Goal: Task Accomplishment & Management: Use online tool/utility

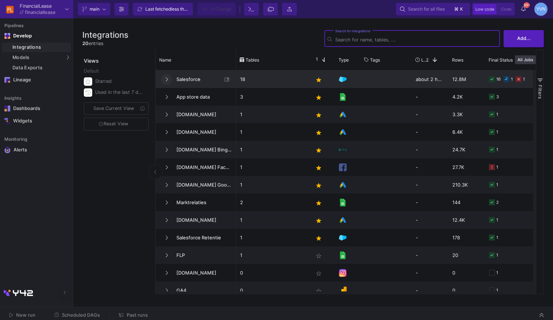
click at [167, 76] on span at bounding box center [166, 78] width 3 height 5
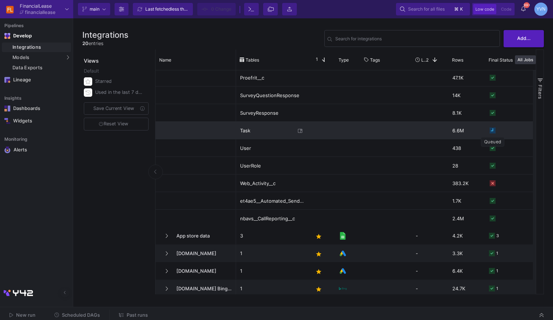
click at [492, 130] on rect "Press SPACE to select this row." at bounding box center [493, 130] width 6 height 6
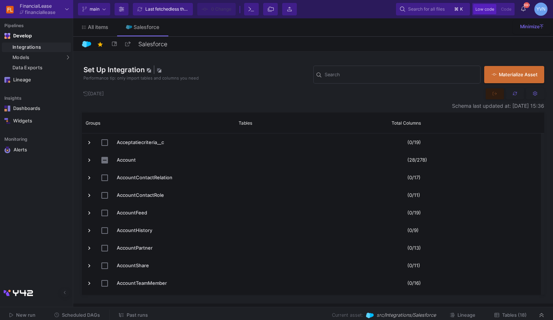
click at [137, 312] on span "Past runs" at bounding box center [137, 314] width 21 height 5
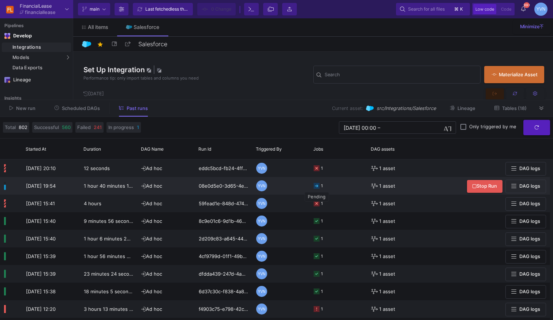
click at [318, 186] on rect at bounding box center [317, 186] width 6 height 6
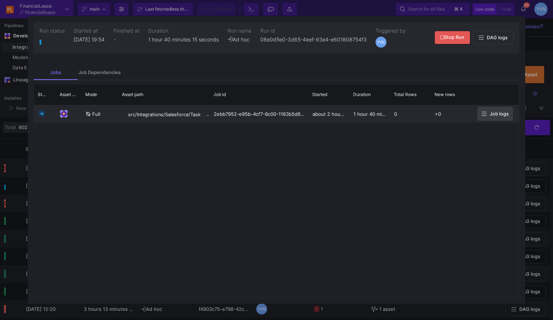
click at [492, 109] on button "Job logs" at bounding box center [495, 114] width 35 height 14
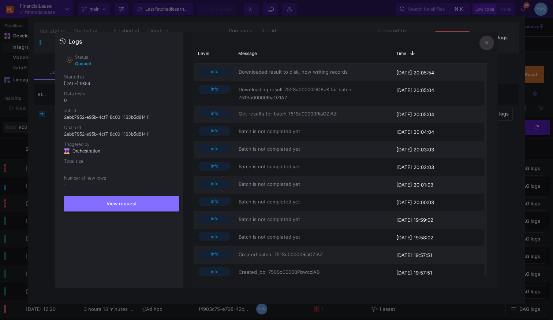
click at [487, 44] on icon at bounding box center [486, 42] width 3 height 5
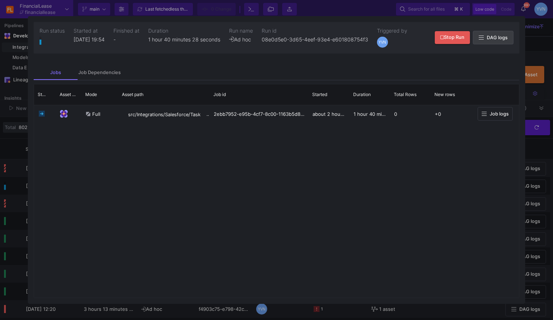
click at [504, 33] on button "DAG logs" at bounding box center [493, 38] width 41 height 14
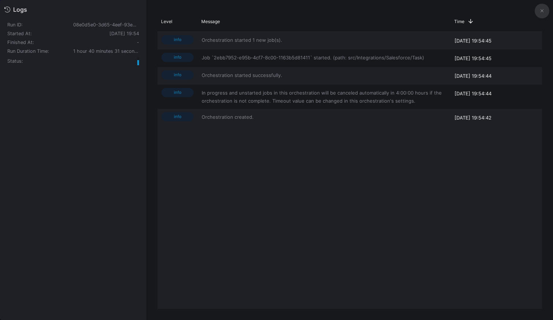
click at [540, 8] on button at bounding box center [542, 11] width 15 height 15
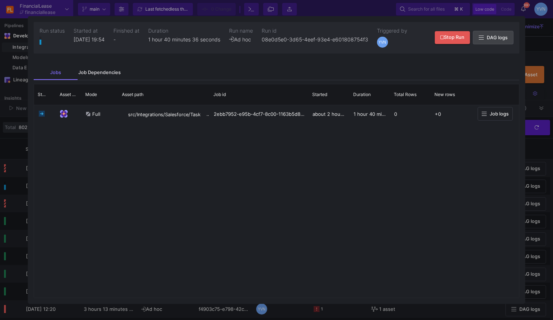
click at [109, 72] on div "Job Dependencies" at bounding box center [99, 73] width 42 height 6
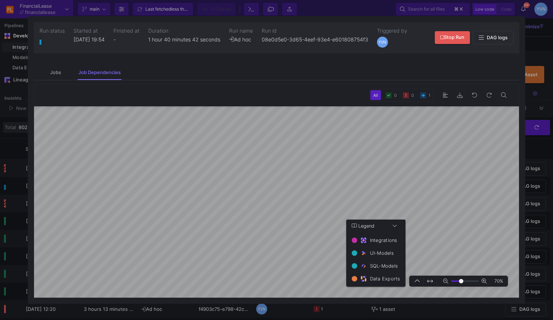
click at [535, 51] on div at bounding box center [276, 160] width 553 height 320
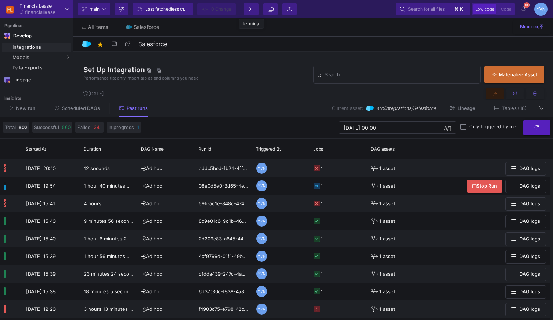
click at [252, 10] on icon at bounding box center [252, 9] width 6 height 5
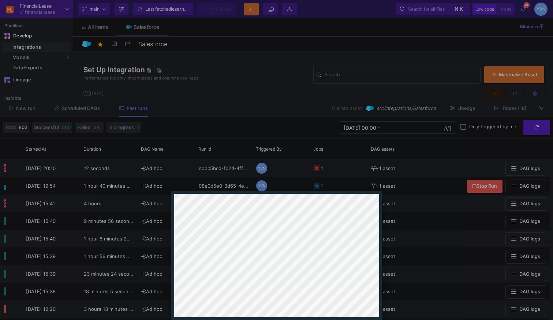
click at [250, 12] on div at bounding box center [276, 160] width 553 height 320
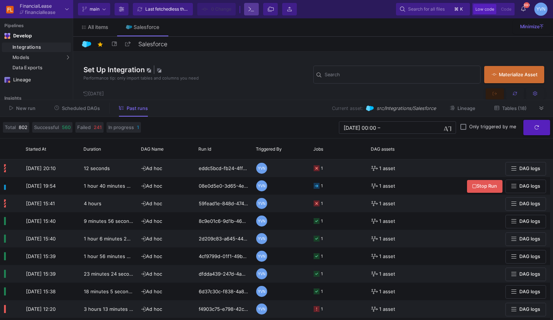
click at [272, 7] on icon at bounding box center [271, 9] width 6 height 5
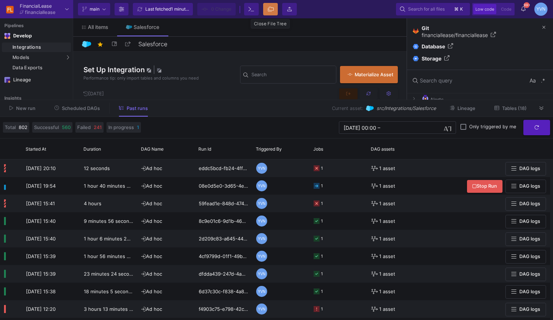
click at [272, 7] on icon at bounding box center [271, 9] width 6 height 5
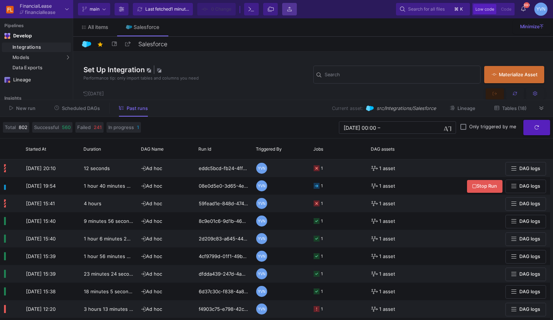
click at [287, 8] on icon at bounding box center [289, 9] width 4 height 4
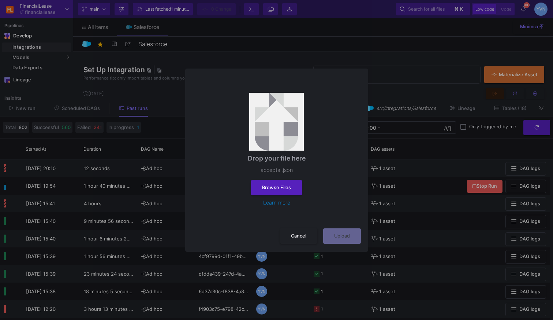
click at [289, 12] on div at bounding box center [276, 160] width 553 height 320
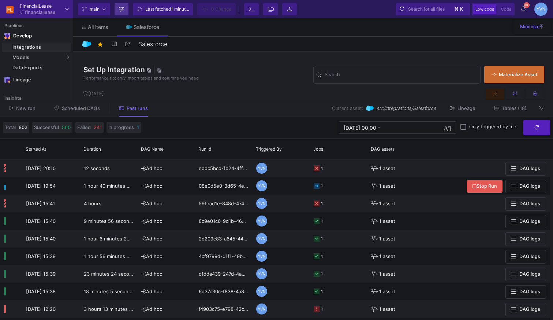
click at [121, 10] on icon at bounding box center [121, 9] width 5 height 5
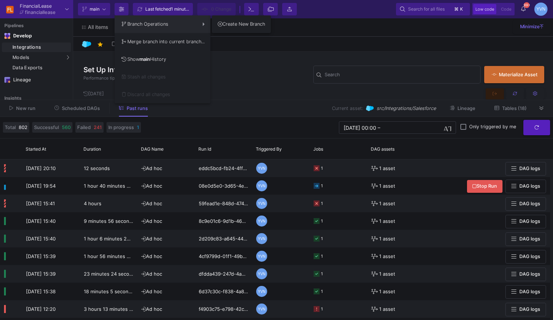
click at [122, 8] on div at bounding box center [276, 160] width 553 height 320
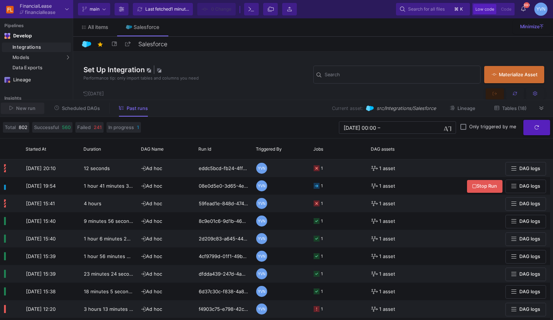
click at [31, 111] on button "New run" at bounding box center [23, 107] width 44 height 11
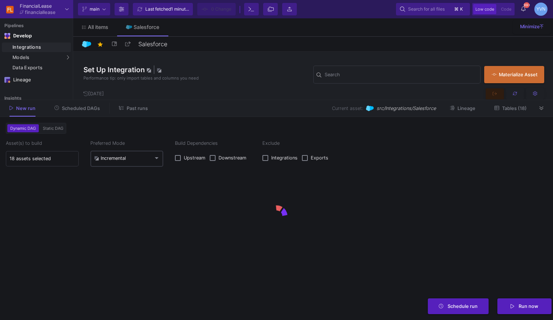
click at [129, 162] on div "Incremental" at bounding box center [127, 158] width 66 height 18
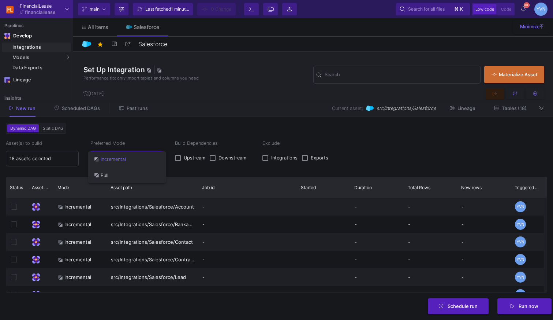
click at [110, 178] on span "Full" at bounding box center [127, 175] width 66 height 16
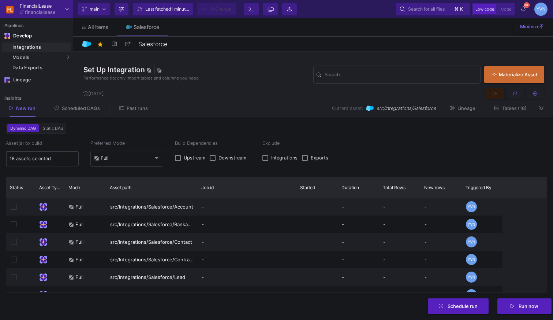
click at [49, 163] on div "18 assets selected" at bounding box center [43, 158] width 66 height 16
click at [50, 160] on input "18 assets selected" at bounding box center [43, 159] width 66 height 6
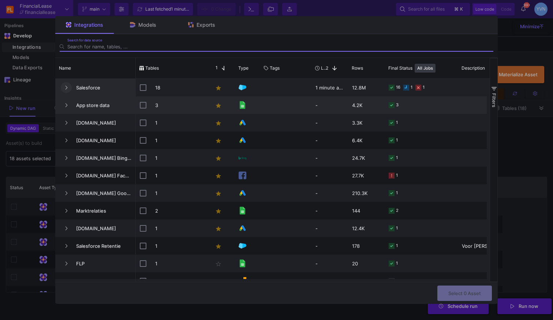
click at [69, 90] on button "Press SPACE to select this row." at bounding box center [66, 87] width 11 height 11
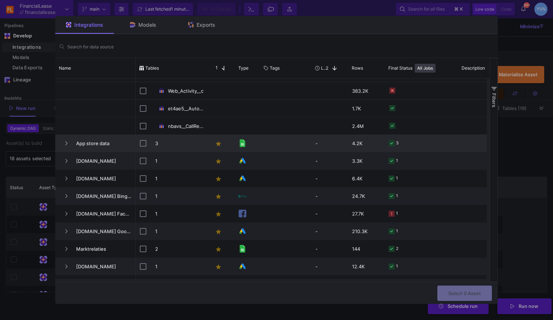
scroll to position [207, 0]
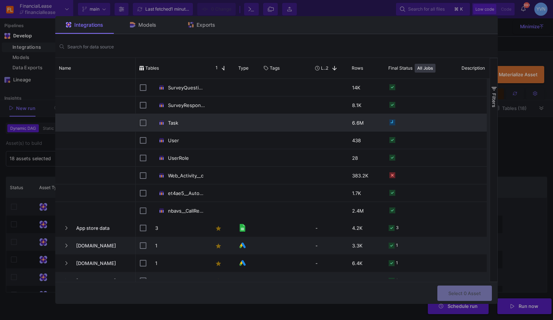
click at [145, 120] on input "Press Space to toggle row selection (unchecked)" at bounding box center [143, 122] width 7 height 7
checkbox input "true"
checkbox input "false"
click at [455, 289] on span "Select 1 Asset" at bounding box center [465, 291] width 32 height 5
type input "1 asset selected"
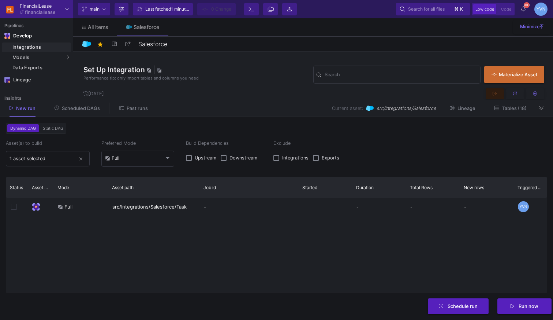
click at [57, 128] on span "Static DAG" at bounding box center [52, 128] width 23 height 5
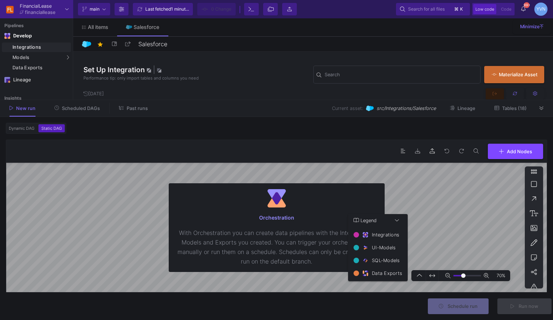
click at [25, 126] on span "Dynamic DAG" at bounding box center [21, 128] width 29 height 5
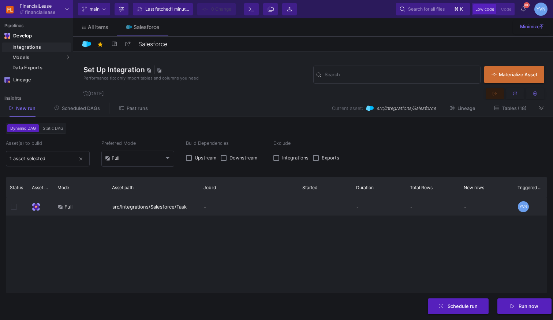
click at [37, 203] on img at bounding box center [36, 207] width 8 height 8
click at [523, 208] on div "YVN" at bounding box center [523, 206] width 11 height 11
click at [125, 166] on mat-form-field "Full" at bounding box center [137, 158] width 73 height 19
click at [122, 161] on div "Full" at bounding box center [138, 158] width 66 height 18
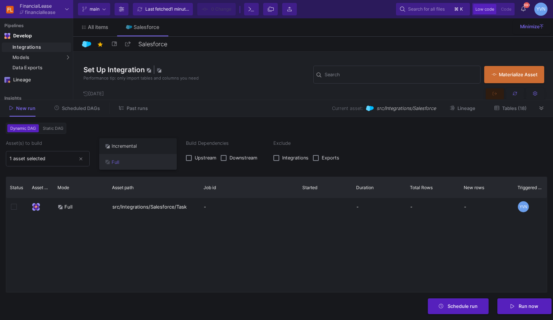
click at [122, 161] on span "Full" at bounding box center [138, 162] width 66 height 16
click at [54, 161] on div "1 asset selected" at bounding box center [43, 158] width 66 height 16
click at [460, 109] on span "Lineage" at bounding box center [466, 107] width 18 height 5
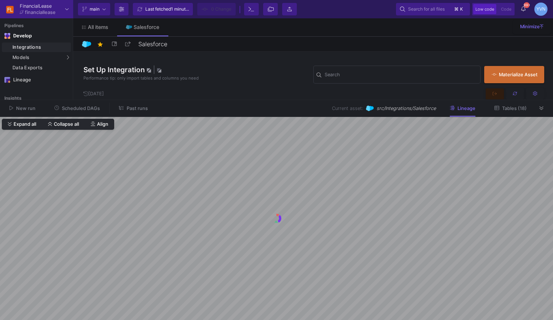
click at [516, 109] on span "Tables (18)" at bounding box center [514, 107] width 25 height 5
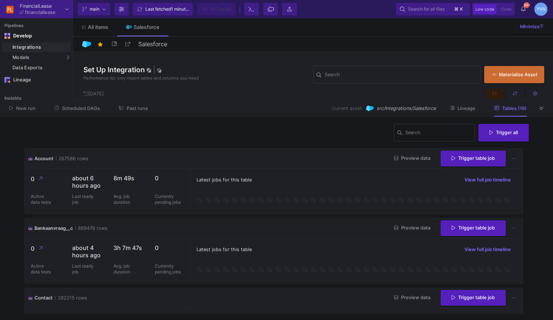
click at [405, 108] on span "src/Integrations/Salesforce" at bounding box center [406, 108] width 59 height 7
click at [15, 106] on span "New run" at bounding box center [23, 107] width 26 height 5
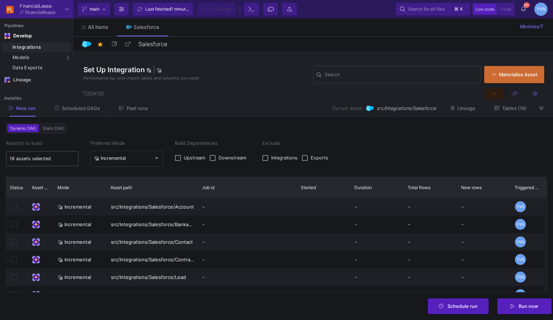
click at [48, 155] on div "18 assets selected" at bounding box center [43, 158] width 66 height 16
click at [116, 153] on div "Incremental" at bounding box center [127, 158] width 66 height 18
click at [109, 173] on span "Full" at bounding box center [127, 175] width 66 height 16
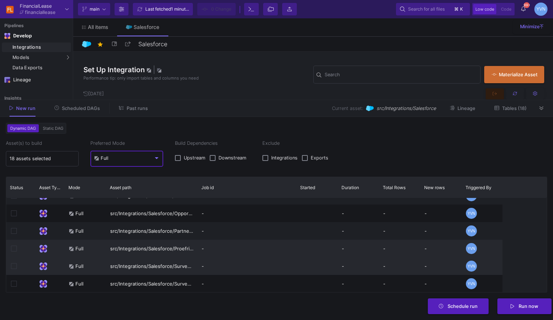
scroll to position [146, 0]
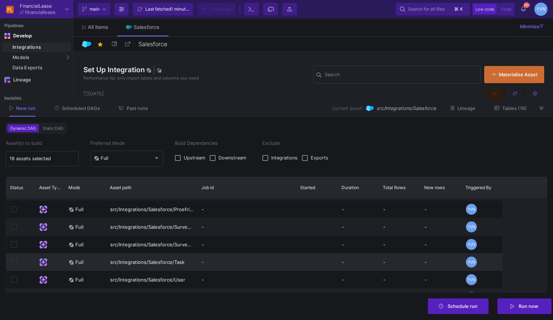
click at [14, 261] on icon at bounding box center [14, 262] width 6 height 6
click at [127, 260] on div "src/Integrations/Salesforce/Task" at bounding box center [151, 262] width 91 height 18
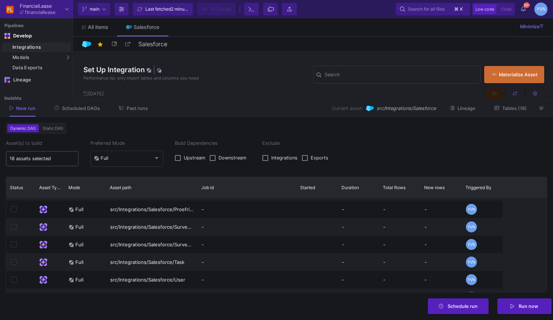
click at [59, 160] on input "18 assets selected" at bounding box center [43, 159] width 66 height 6
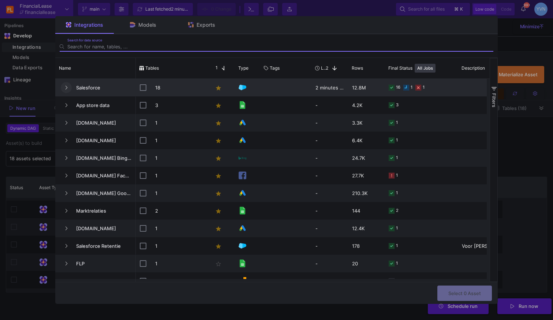
click at [70, 89] on button "Press SPACE to select this row." at bounding box center [66, 87] width 11 height 11
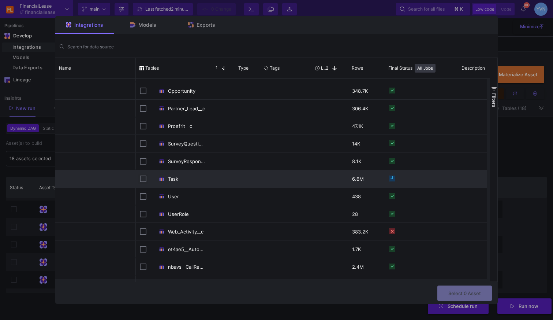
click at [143, 179] on input "Press Space to toggle row selection (unchecked)" at bounding box center [143, 178] width 7 height 7
checkbox input "true"
checkbox input "false"
click at [195, 25] on div "Exports" at bounding box center [201, 25] width 27 height 6
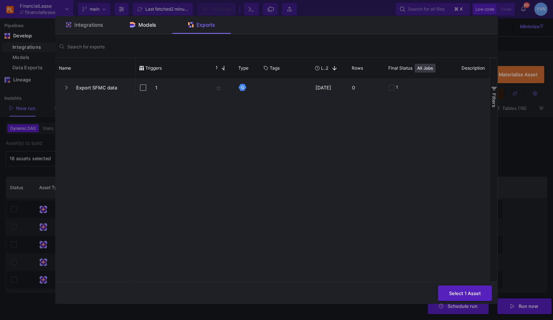
click at [156, 26] on span "Models" at bounding box center [147, 25] width 18 height 6
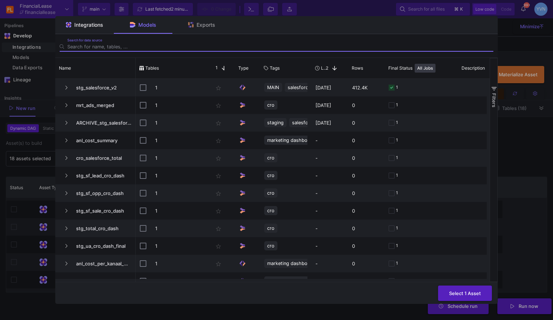
click at [86, 24] on span "Integrations" at bounding box center [88, 25] width 29 height 6
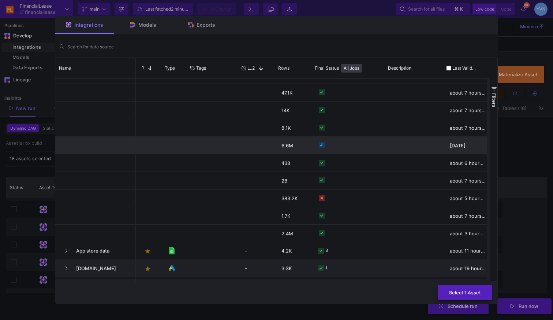
click at [462, 293] on span "Select 1 Asset" at bounding box center [465, 291] width 32 height 5
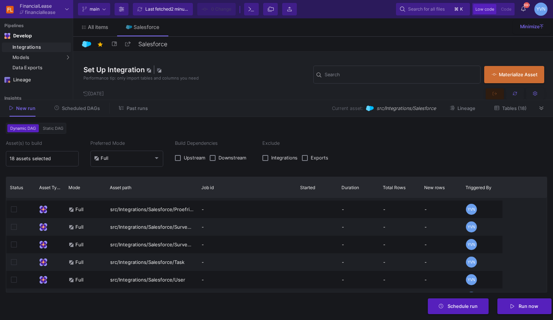
type input "1 asset selected"
